Goal: Task Accomplishment & Management: Manage account settings

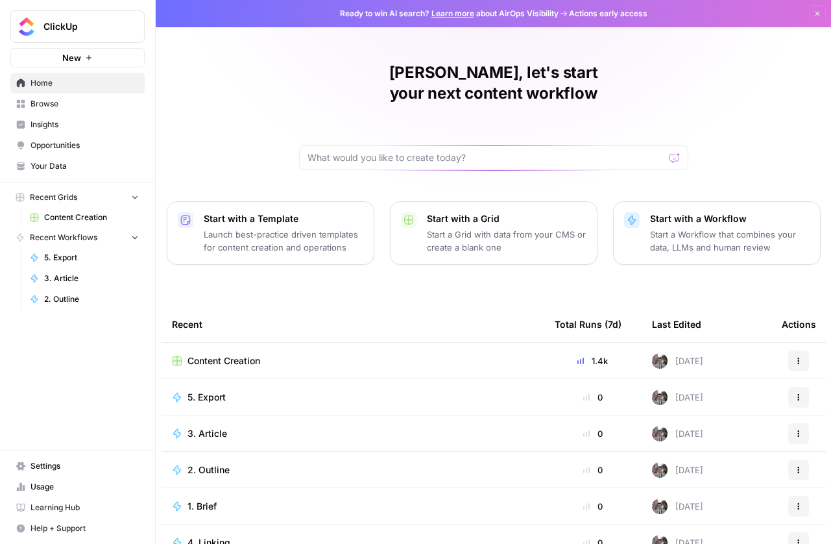
click at [233, 73] on div "Pratik, let's start your next content workflow Start with a Template Launch bes…" at bounding box center [493, 309] width 675 height 618
click at [51, 464] on span "Settings" at bounding box center [84, 466] width 108 height 12
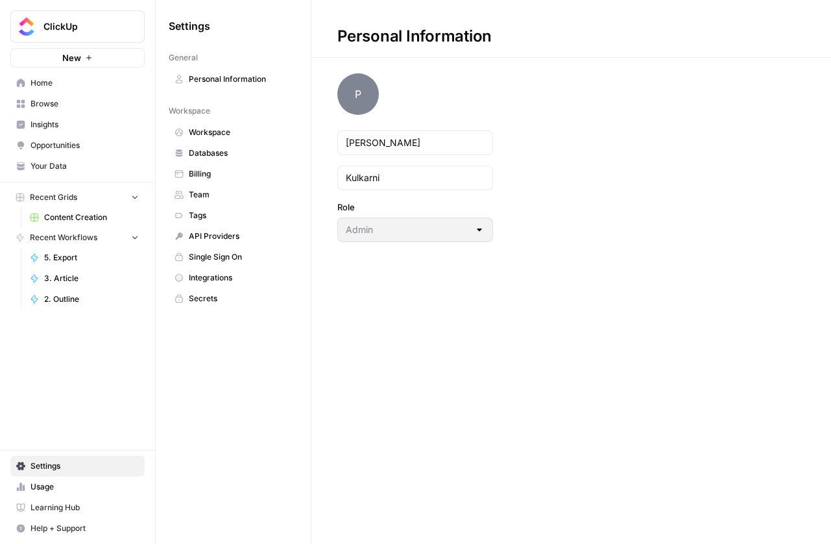
click at [219, 251] on span "Single Sign On" at bounding box center [240, 257] width 103 height 12
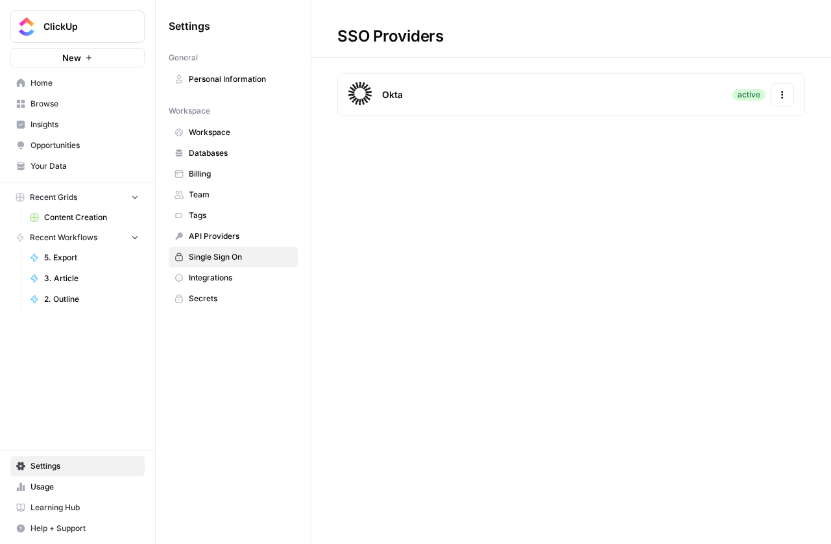
click at [784, 99] on icon "button" at bounding box center [782, 94] width 9 height 9
click at [518, 194] on div "SSO Providers Okta active Actions" at bounding box center [571, 272] width 520 height 544
click at [784, 95] on icon "button" at bounding box center [782, 94] width 9 height 9
click at [658, 136] on div "Update Credentials" at bounding box center [696, 128] width 183 height 23
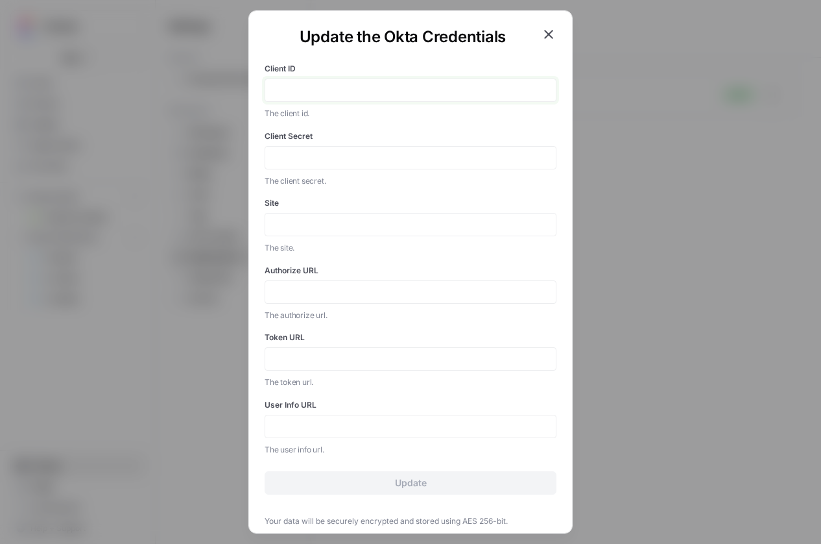
click at [327, 88] on input "Client ID" at bounding box center [410, 90] width 275 height 12
click at [299, 91] on input "Client ID" at bounding box center [410, 90] width 275 height 12
paste input "0oawekzak03CwuqJ8697"
type input "0oawekzak03CwuqJ8697"
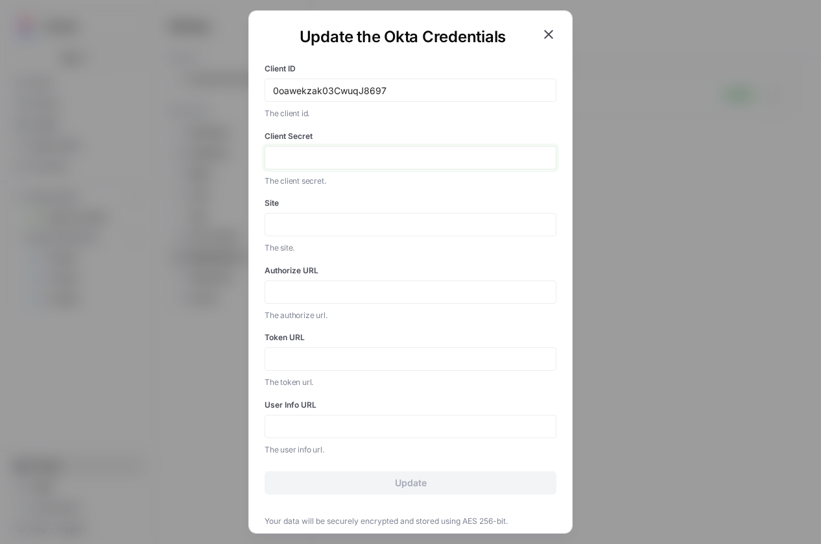
click at [389, 153] on input "Client Secret" at bounding box center [410, 158] width 275 height 12
paste input "B-S01nrb3yhe_xfO7zHfcGOWN92f42fsCNWc93CTvl65GCyJSl_rzliOaFRa7eFl"
type input "B-S01nrb3yhe_xfO7zHfcGOWN92f42fsCNWc93CTvl65GCyJSl_rzliOaFRa7eFl"
click at [452, 150] on div "B-S01nrb3yhe_xfO7zHfcGOWN92f42fsCNWc93CTvl65GCyJSl_rzliOaFRa7eFl" at bounding box center [411, 157] width 292 height 23
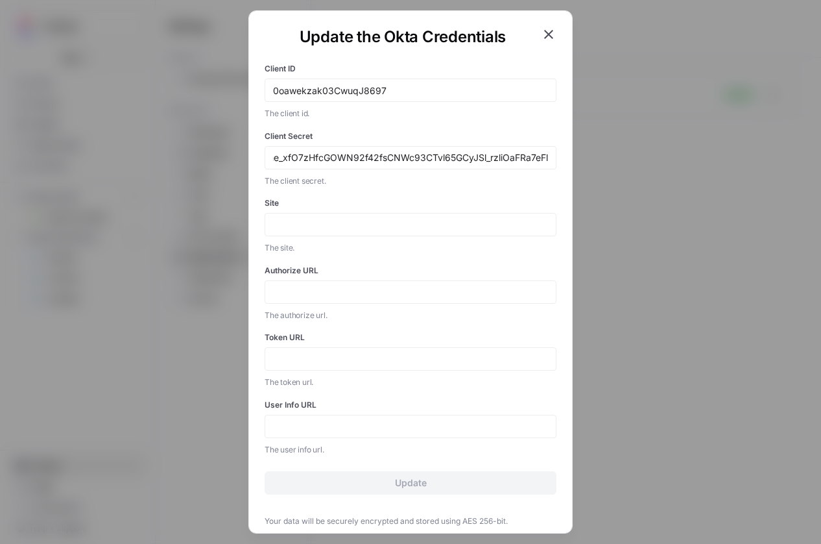
scroll to position [0, 0]
drag, startPoint x: 447, startPoint y: 154, endPoint x: 33, endPoint y: 143, distance: 414.0
click at [33, 143] on div "Update the Okta Credentials Client ID 0oawekzak03CwuqJ8697 The client id. Clien…" at bounding box center [410, 272] width 821 height 544
click at [338, 229] on input "Site" at bounding box center [410, 225] width 275 height 12
paste input "https://dev-123456.okta.com)"
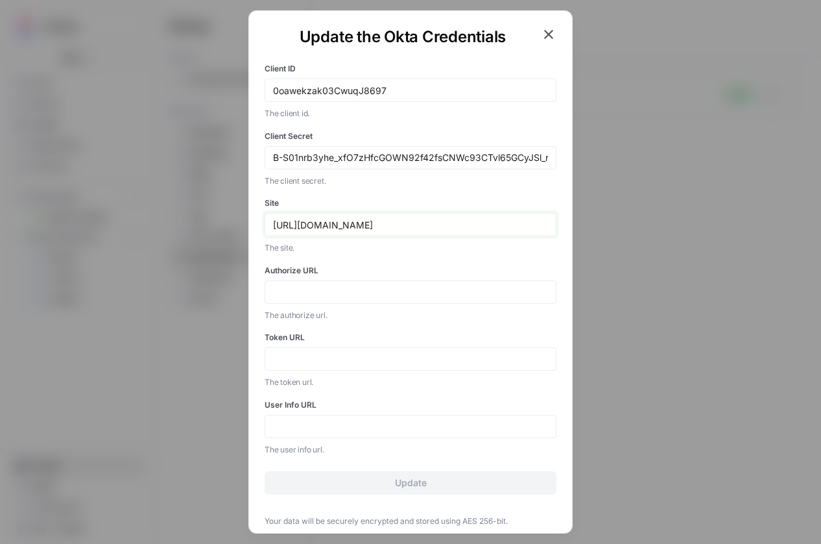
drag, startPoint x: 356, startPoint y: 225, endPoint x: 304, endPoint y: 228, distance: 51.4
click at [304, 228] on input "https://dev-123456.okta.com" at bounding box center [410, 225] width 275 height 12
type input "https://clickup.okta.com"
click at [327, 291] on input "Authorize URL" at bounding box center [410, 292] width 275 height 12
paste input "https://clickup.okta.com"
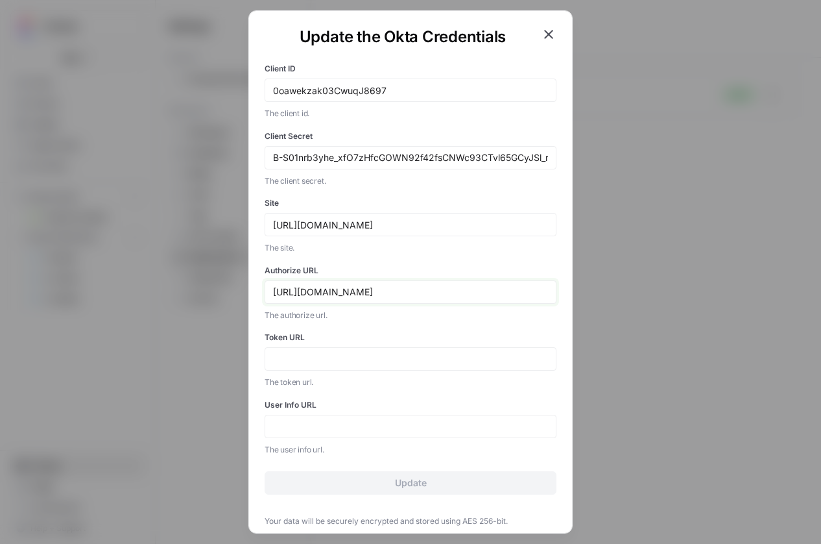
type input "https://clickup.okta.com"
click at [312, 370] on div at bounding box center [411, 358] width 292 height 23
click at [302, 362] on input "Token URL" at bounding box center [410, 359] width 275 height 12
paste input "https://clickup.okta.com"
type input "https://clickup.okta.com"
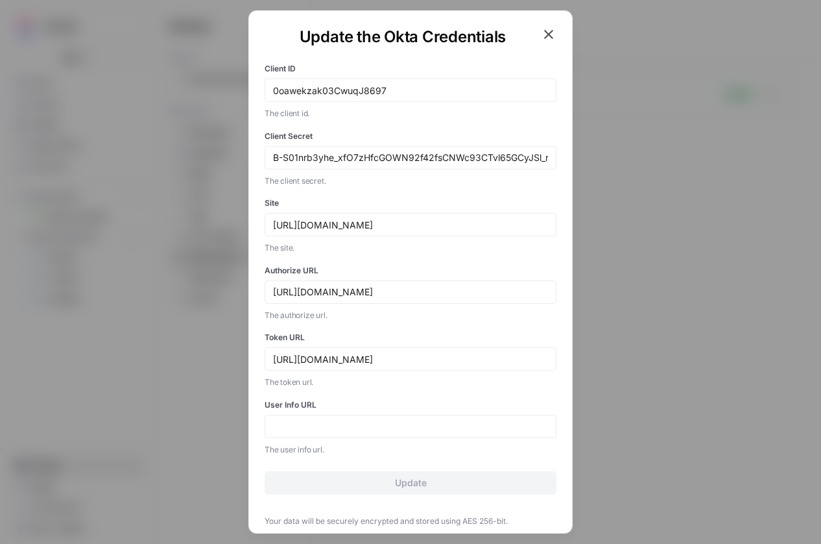
click at [295, 415] on div at bounding box center [411, 426] width 292 height 23
click at [307, 429] on input "User Info URL" at bounding box center [410, 426] width 275 height 12
paste input "https://clickup.okta.com"
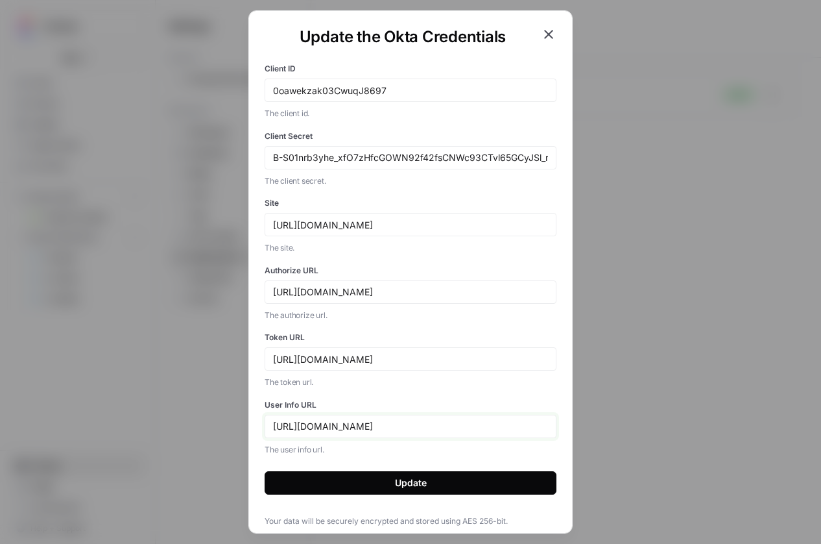
type input "https://clickup.okta.com"
click at [398, 294] on input "https://clickup.okta.com" at bounding box center [410, 292] width 275 height 12
paste input "oauth2/v1/authorize)"
click at [430, 356] on input "https://clickup.okta.com" at bounding box center [410, 359] width 275 height 12
click at [488, 295] on input "https://clickup.okta.com/oauth2/v1/authorize)" at bounding box center [410, 292] width 275 height 12
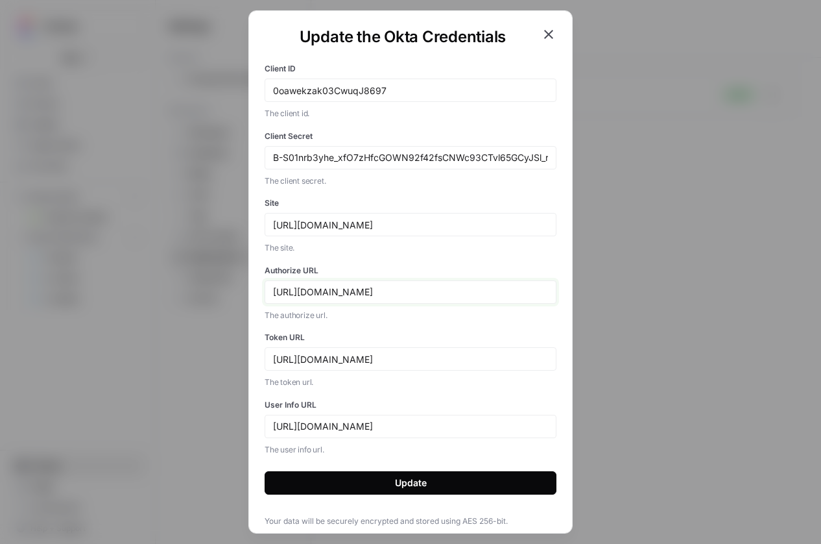
type input "https://clickup.okta.com/oauth2/v1/authorize"
click at [414, 358] on input "https://clickup.okta.com" at bounding box center [410, 359] width 275 height 12
paste input "oauth2/v1/token)"
click at [378, 360] on input "https://clickup.okta.comoauth2/v1/token)" at bounding box center [410, 359] width 275 height 12
click at [501, 360] on input "https://clickup.okta.com/oauth2/v1/token)" at bounding box center [410, 359] width 275 height 12
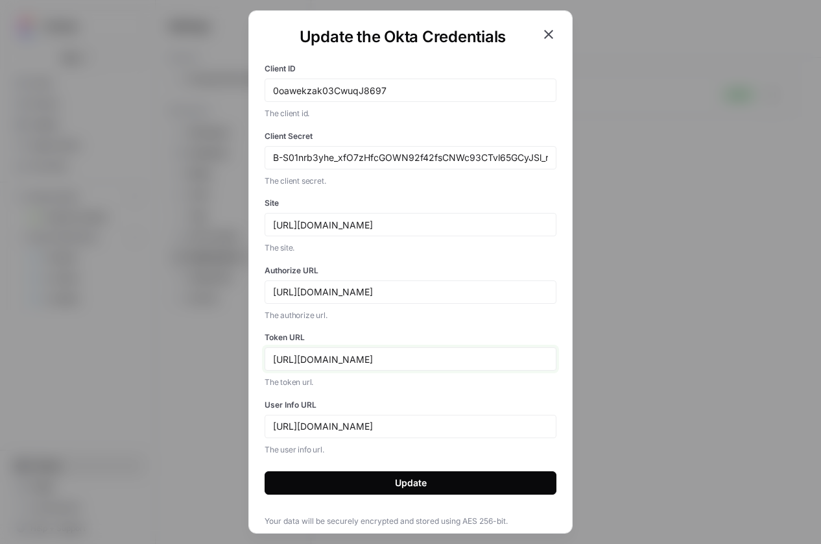
type input "https://clickup.okta.com/oauth2/v1/token"
click at [407, 427] on input "https://clickup.okta.com" at bounding box center [410, 426] width 275 height 12
paste input "oauth2/v1/userinfo)"
click at [378, 429] on input "https://clickup.okta.comoauth2/v1/userinfo)" at bounding box center [410, 426] width 275 height 12
click at [493, 430] on input "https://clickup.okta.com/oauth2/v1/userinfo)" at bounding box center [410, 426] width 275 height 12
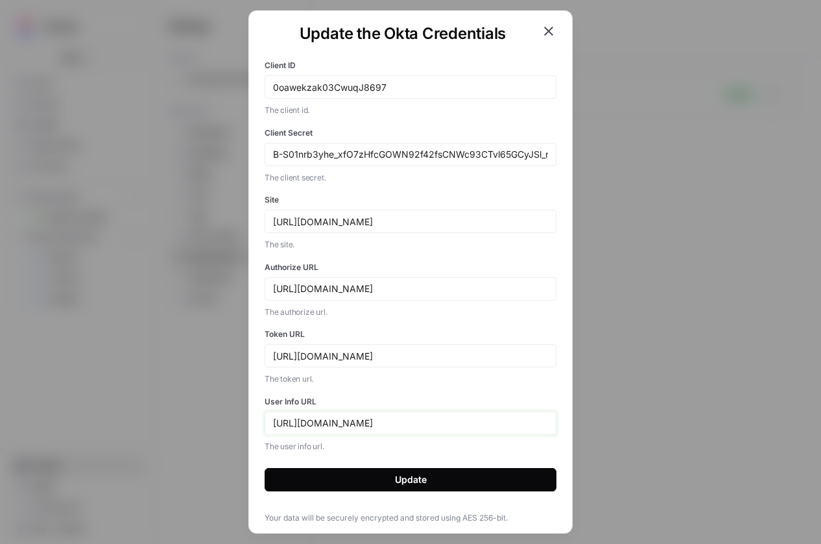
scroll to position [10, 0]
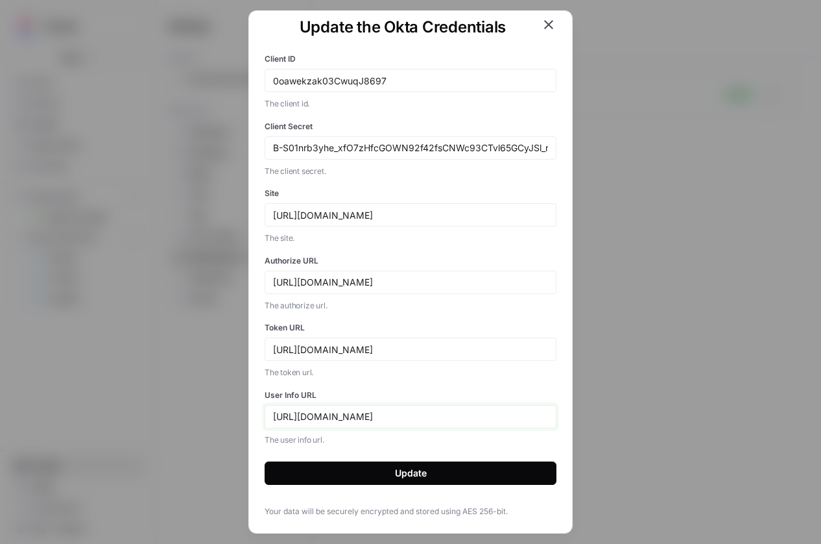
type input "https://clickup.okta.com/oauth2/v1/userinfo"
click at [402, 478] on div "Update" at bounding box center [411, 472] width 32 height 13
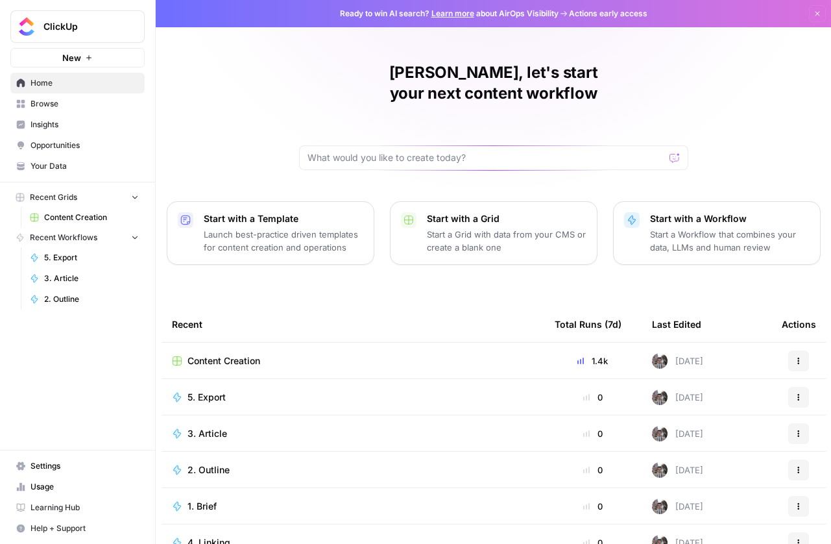
click at [68, 460] on span "Settings" at bounding box center [84, 466] width 108 height 12
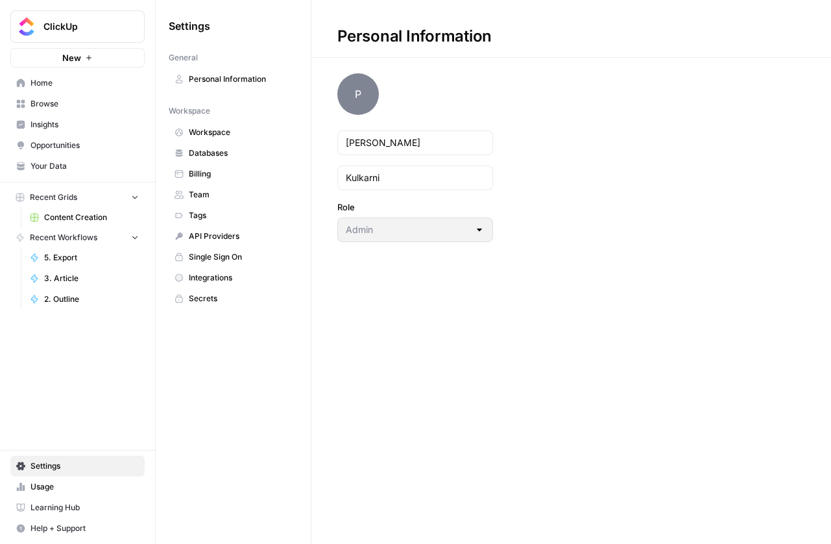
click at [235, 124] on link "Workspace" at bounding box center [233, 132] width 129 height 21
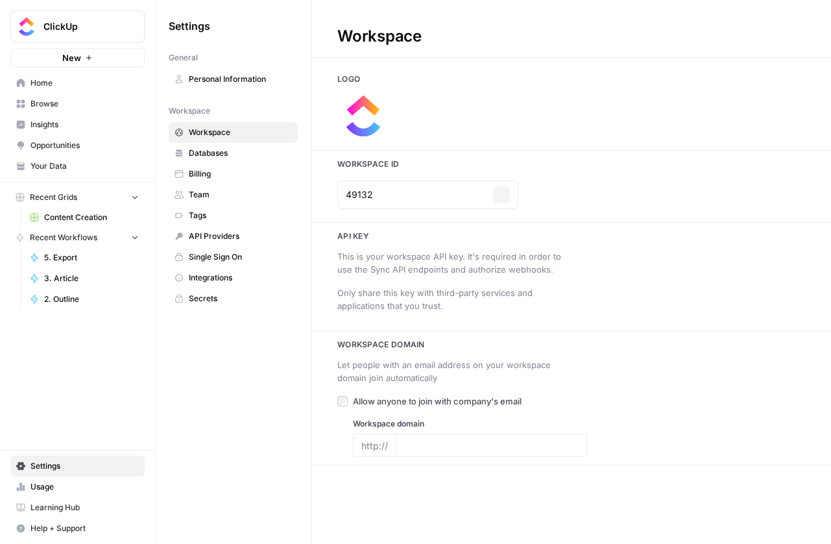
type input "https://clickup.com"
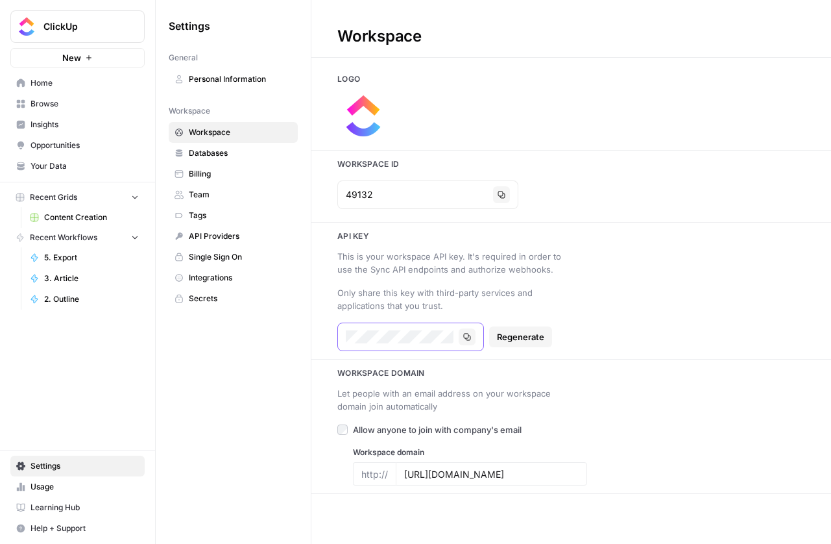
click at [472, 335] on button "Copy" at bounding box center [467, 336] width 17 height 17
click at [466, 335] on icon "button" at bounding box center [467, 337] width 8 height 8
click at [466, 337] on icon "button" at bounding box center [467, 337] width 8 height 8
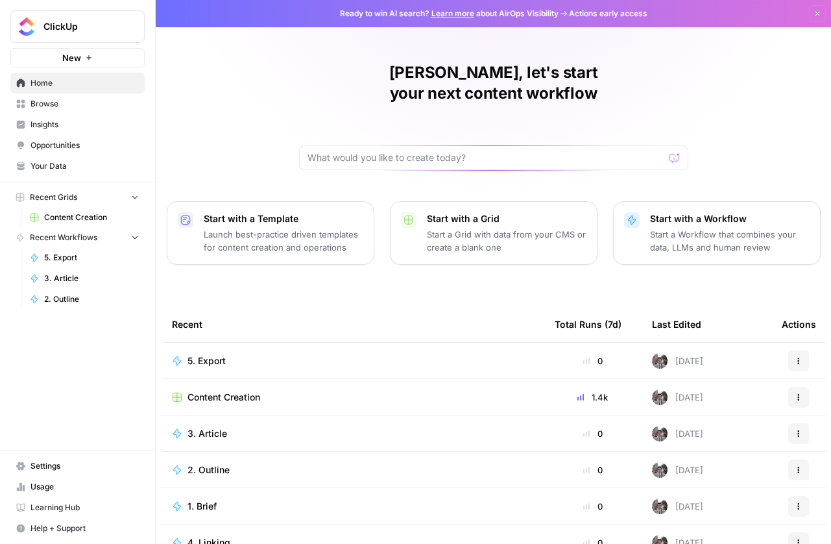
click at [65, 464] on span "Settings" at bounding box center [84, 466] width 108 height 12
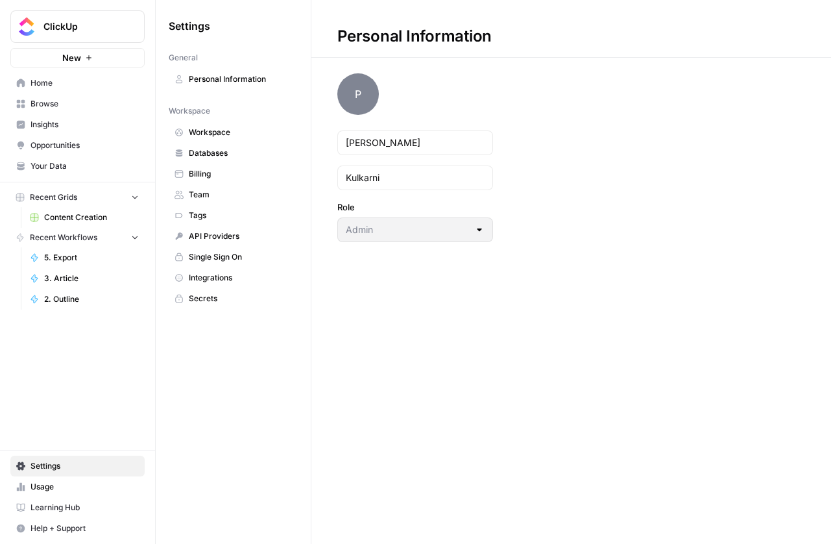
click at [205, 194] on span "Team" at bounding box center [240, 195] width 103 height 12
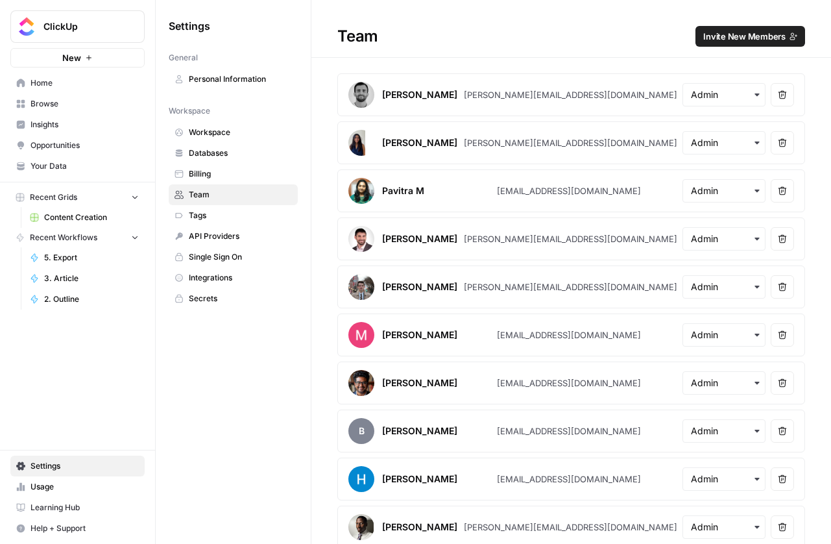
scroll to position [202, 0]
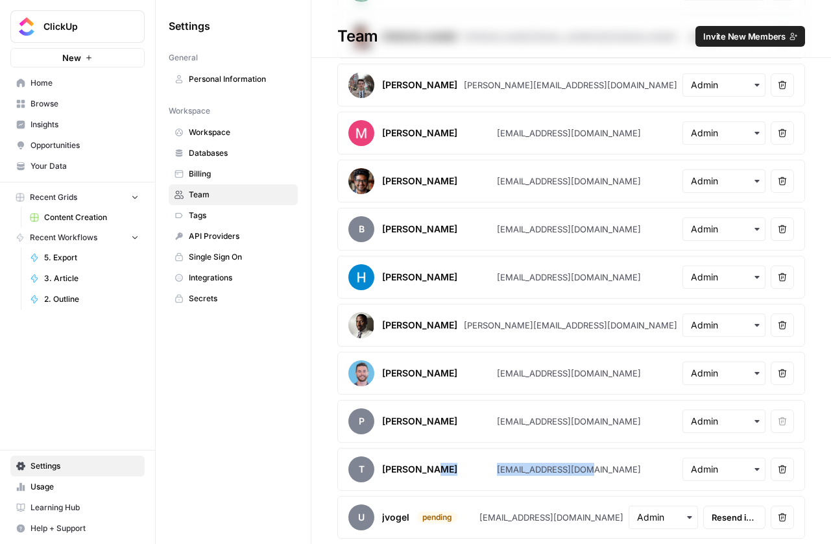
drag, startPoint x: 483, startPoint y: 468, endPoint x: 594, endPoint y: 470, distance: 110.9
click at [594, 470] on article "T [PERSON_NAME] [EMAIL_ADDRESS][DOMAIN_NAME] Remove user" at bounding box center [571, 469] width 468 height 43
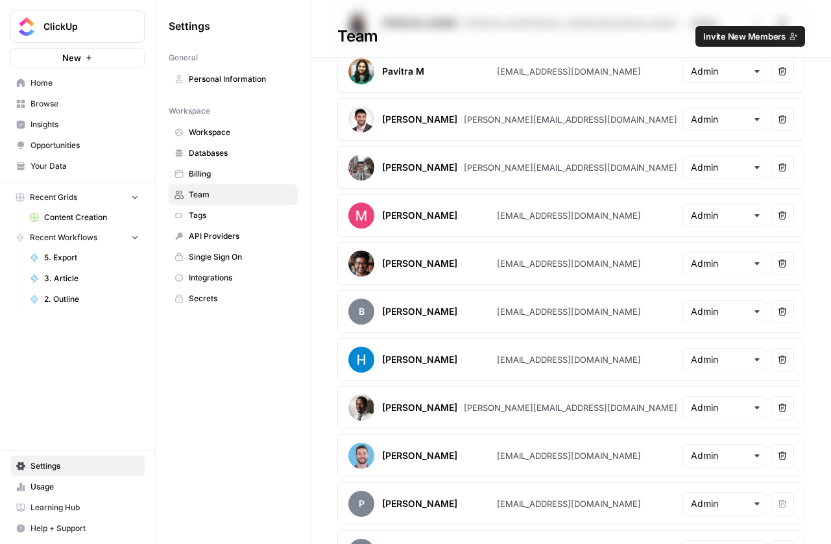
scroll to position [0, 0]
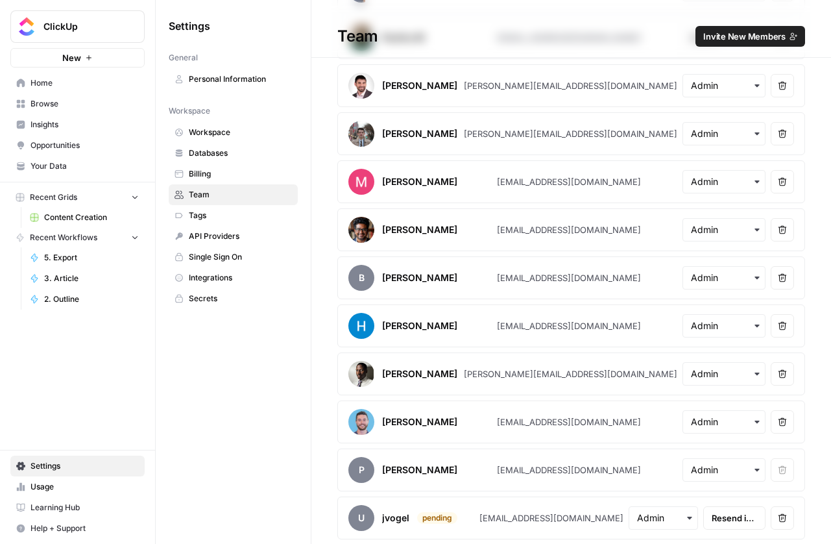
scroll to position [154, 0]
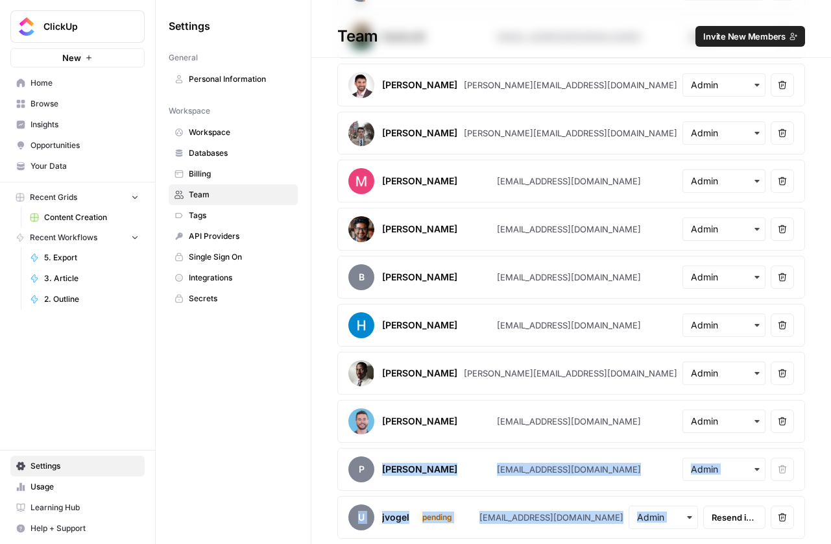
drag, startPoint x: 381, startPoint y: 467, endPoint x: 814, endPoint y: 520, distance: 435.9
click at [814, 520] on div "[PERSON_NAME] Jaime [EMAIL_ADDRESS][DOMAIN_NAME] Remove user [PERSON_NAME] Dell…" at bounding box center [571, 229] width 520 height 619
click at [810, 482] on div "[PERSON_NAME] Jaime [EMAIL_ADDRESS][DOMAIN_NAME] Remove user [PERSON_NAME] Dell…" at bounding box center [571, 229] width 520 height 619
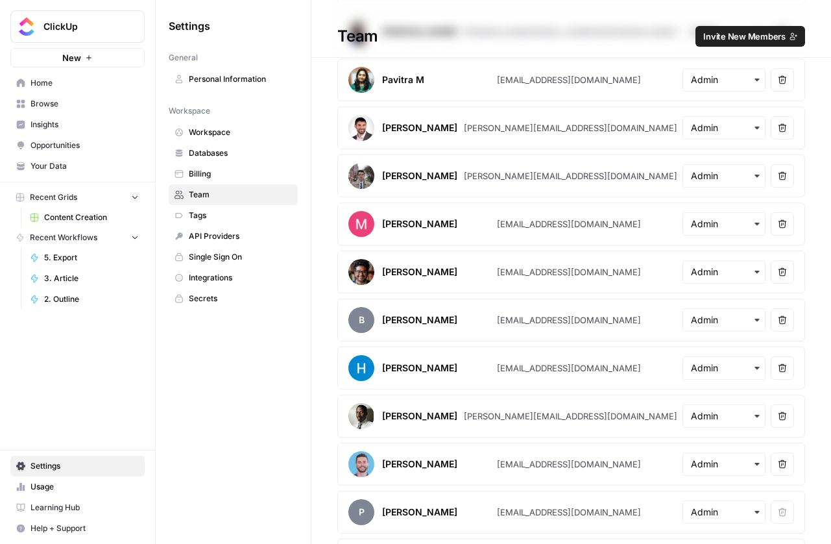
scroll to position [0, 0]
